Goal: Information Seeking & Learning: Learn about a topic

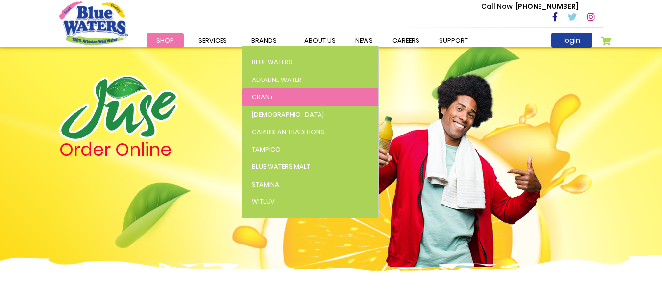
click at [256, 97] on span "Cran+" at bounding box center [263, 96] width 22 height 9
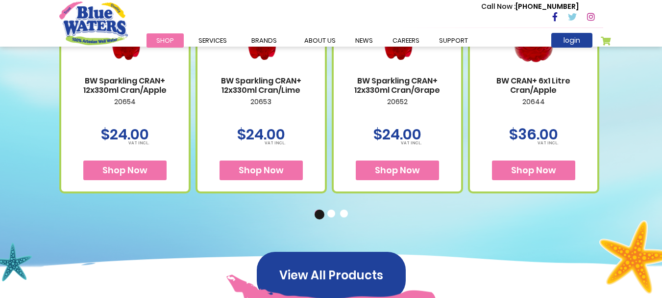
scroll to position [687, 0]
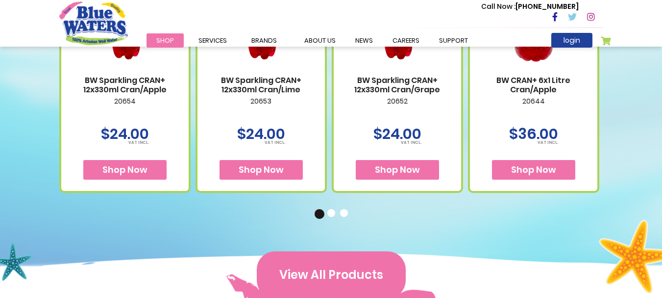
click at [315, 275] on button "View All Products" at bounding box center [331, 274] width 149 height 47
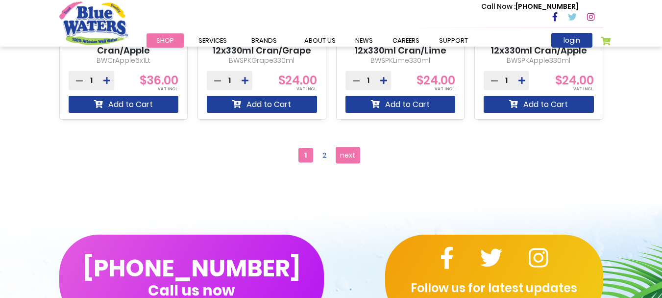
scroll to position [981, 0]
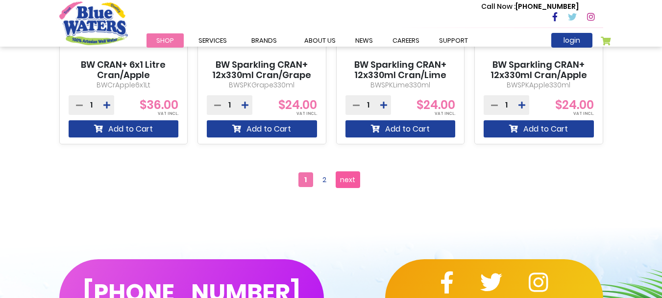
click at [342, 176] on span "next" at bounding box center [347, 179] width 15 height 15
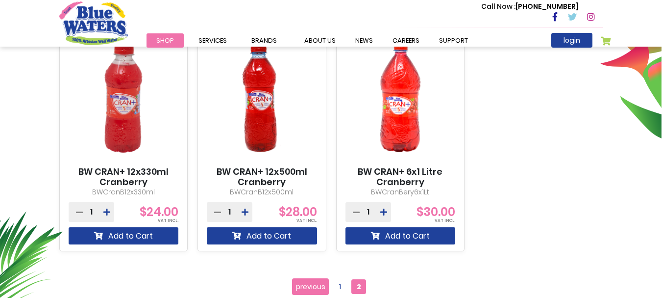
scroll to position [392, 0]
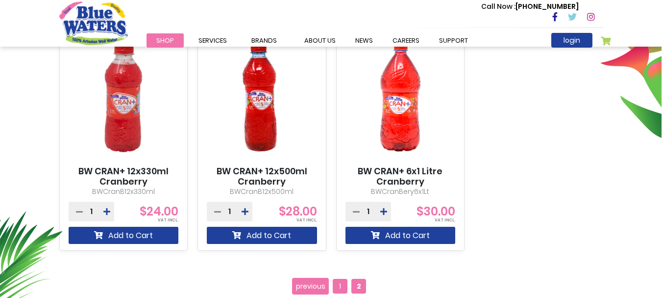
click at [339, 284] on span "1" at bounding box center [340, 286] width 15 height 15
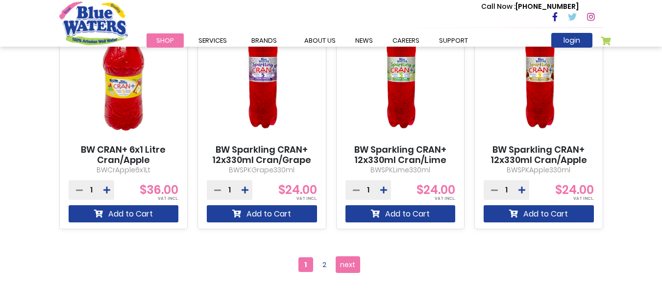
scroll to position [932, 0]
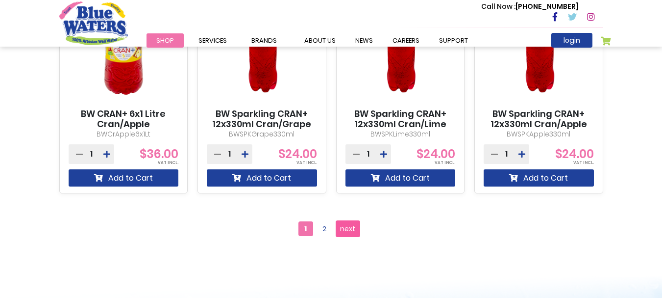
click at [351, 227] on span "next" at bounding box center [347, 228] width 15 height 15
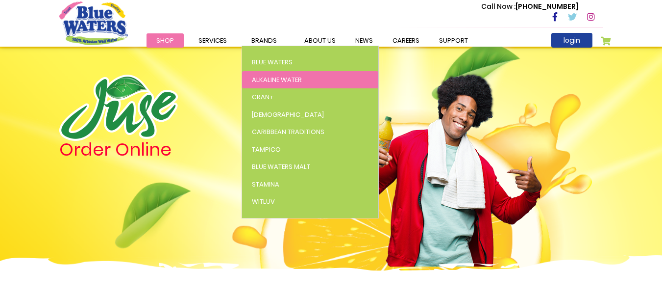
click at [281, 78] on span "Alkaline Water" at bounding box center [277, 79] width 50 height 9
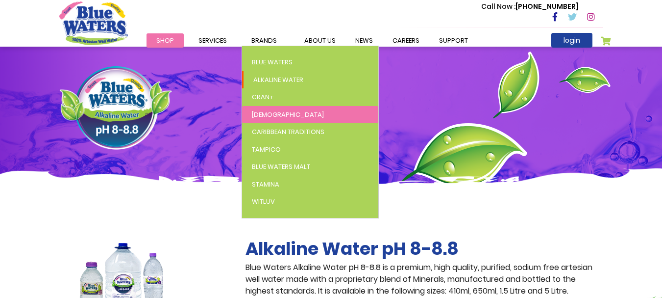
click at [267, 111] on link "[DEMOGRAPHIC_DATA]" at bounding box center [310, 115] width 136 height 18
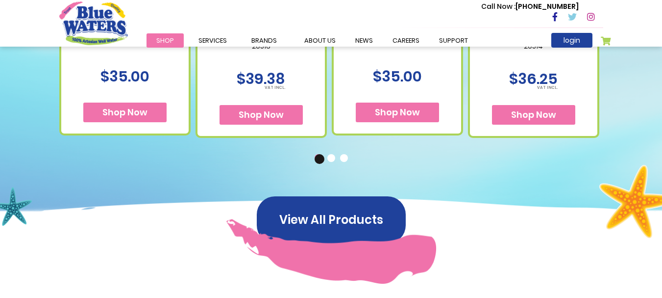
scroll to position [588, 0]
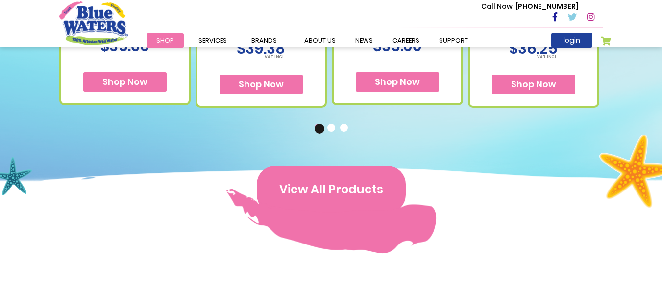
click at [349, 189] on button "View All Products" at bounding box center [331, 189] width 149 height 47
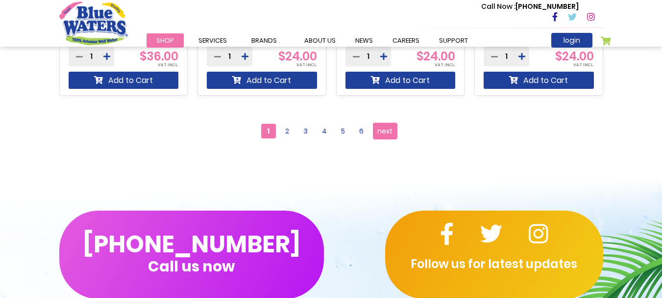
scroll to position [1030, 0]
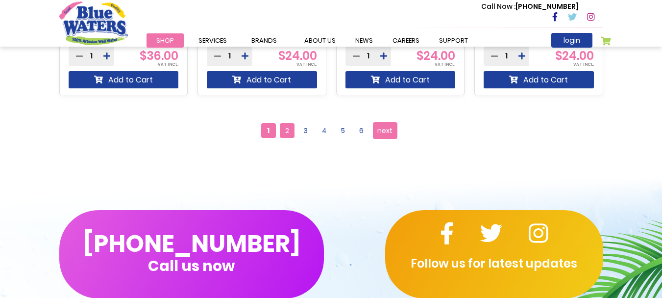
click at [284, 132] on span "2" at bounding box center [287, 130] width 15 height 15
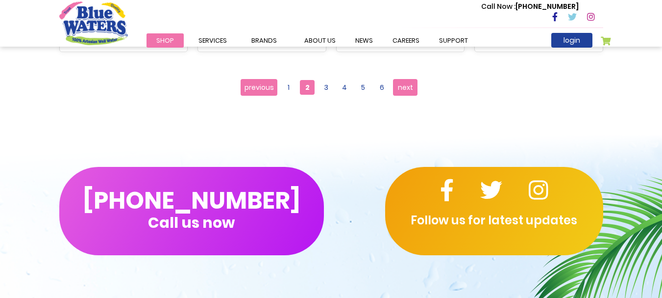
scroll to position [1030, 0]
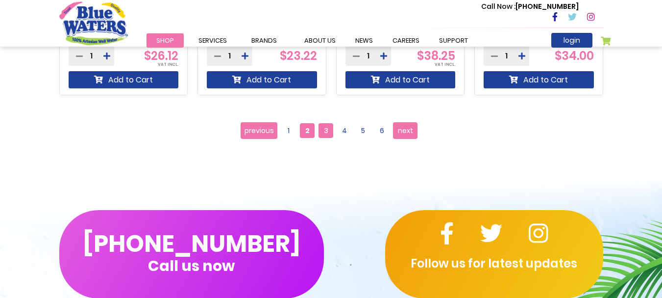
click at [329, 133] on span "3" at bounding box center [326, 130] width 15 height 15
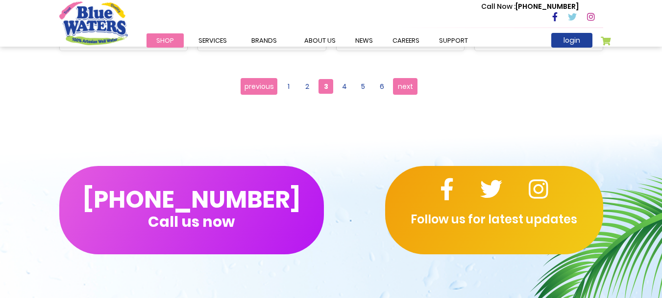
scroll to position [1079, 0]
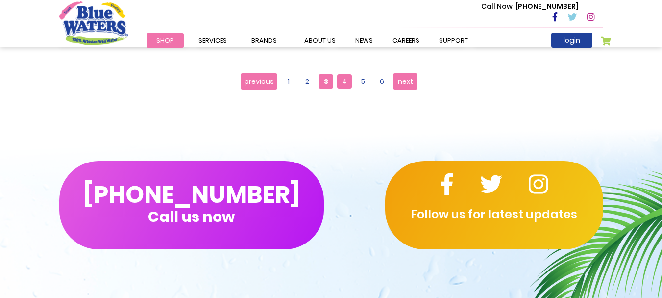
click at [345, 81] on span "4" at bounding box center [344, 81] width 15 height 15
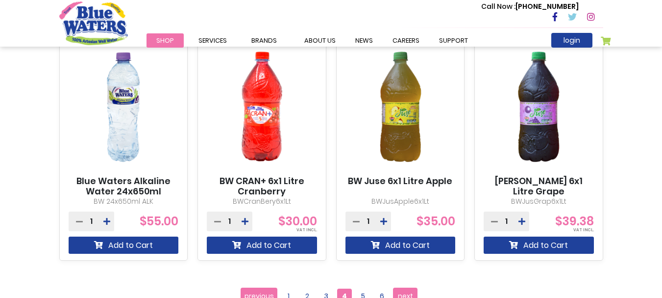
scroll to position [932, 0]
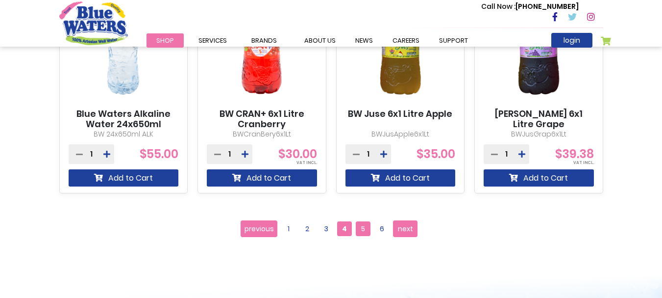
click at [367, 230] on span "5" at bounding box center [363, 228] width 15 height 15
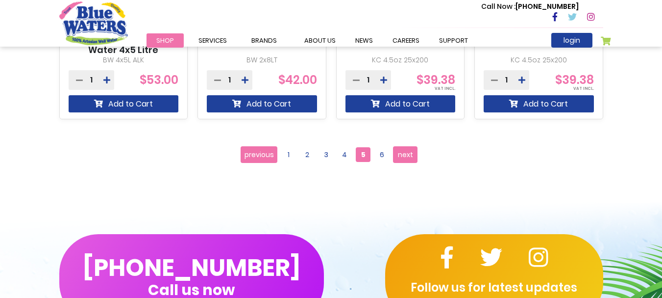
scroll to position [1030, 0]
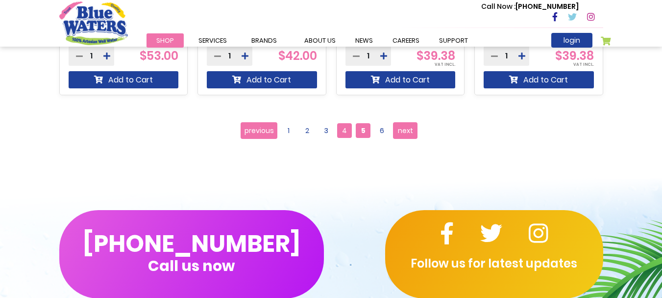
click at [343, 133] on span "4" at bounding box center [344, 130] width 15 height 15
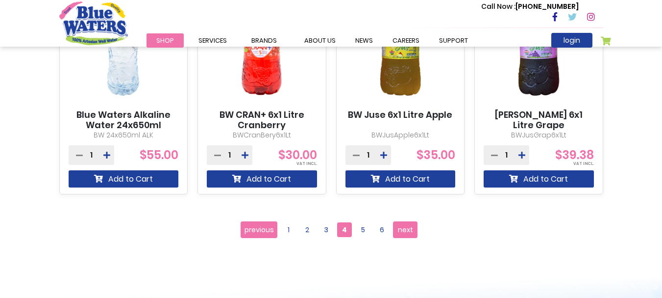
scroll to position [1079, 0]
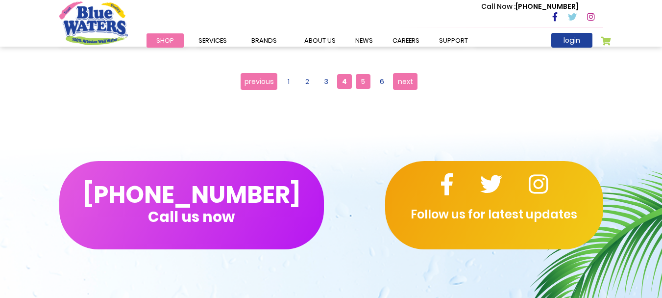
click at [358, 84] on span "5" at bounding box center [363, 81] width 15 height 15
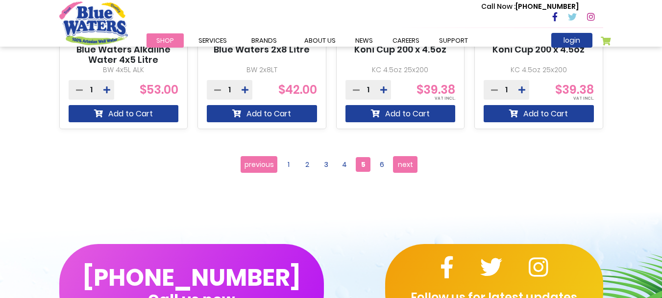
scroll to position [1030, 0]
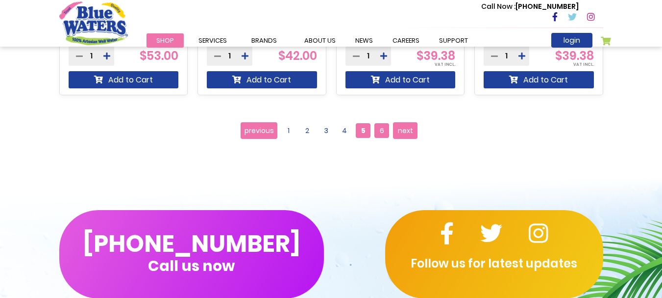
click at [384, 131] on span "6" at bounding box center [382, 130] width 15 height 15
